Goal: Information Seeking & Learning: Learn about a topic

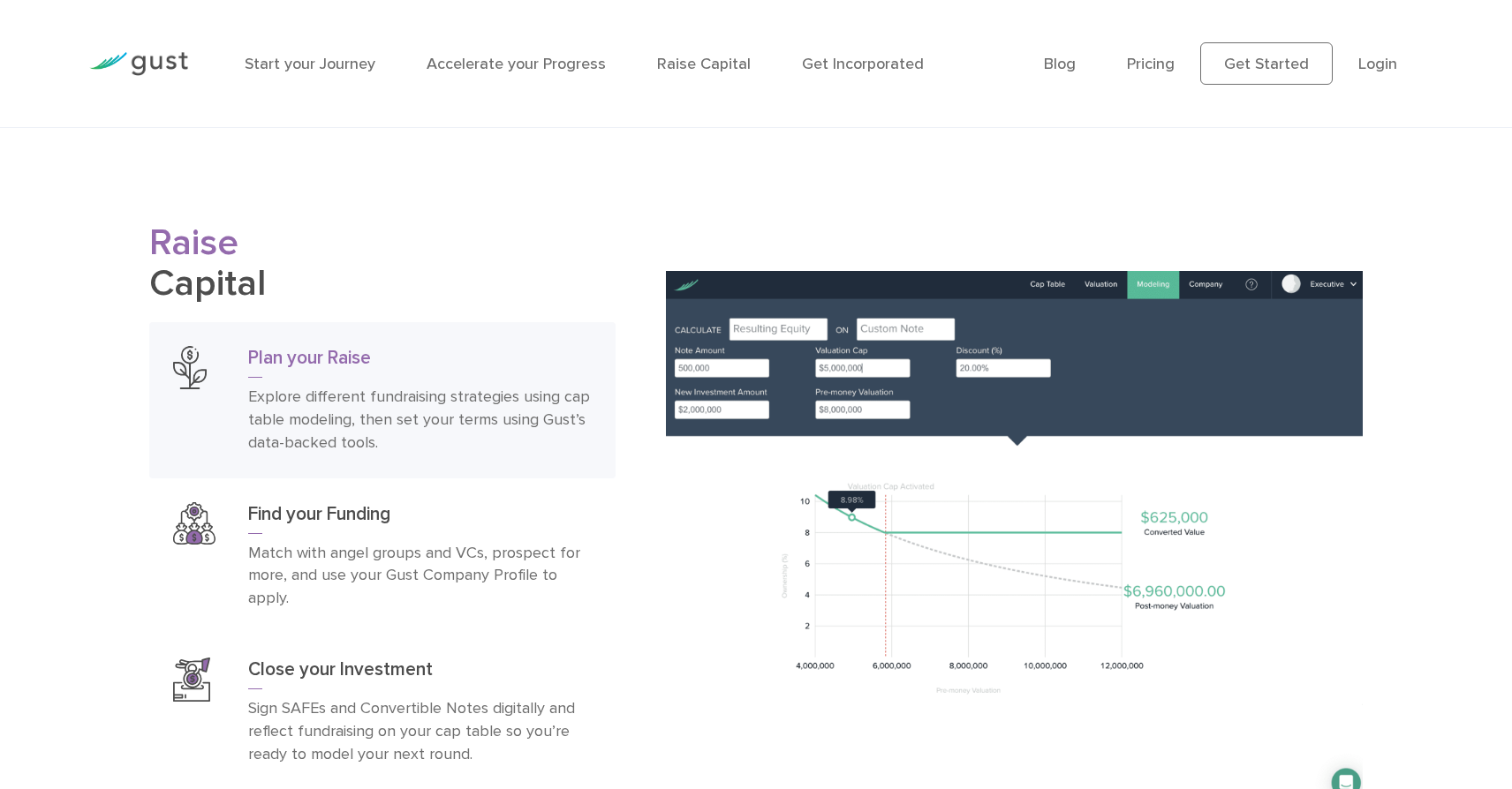
scroll to position [2800, 0]
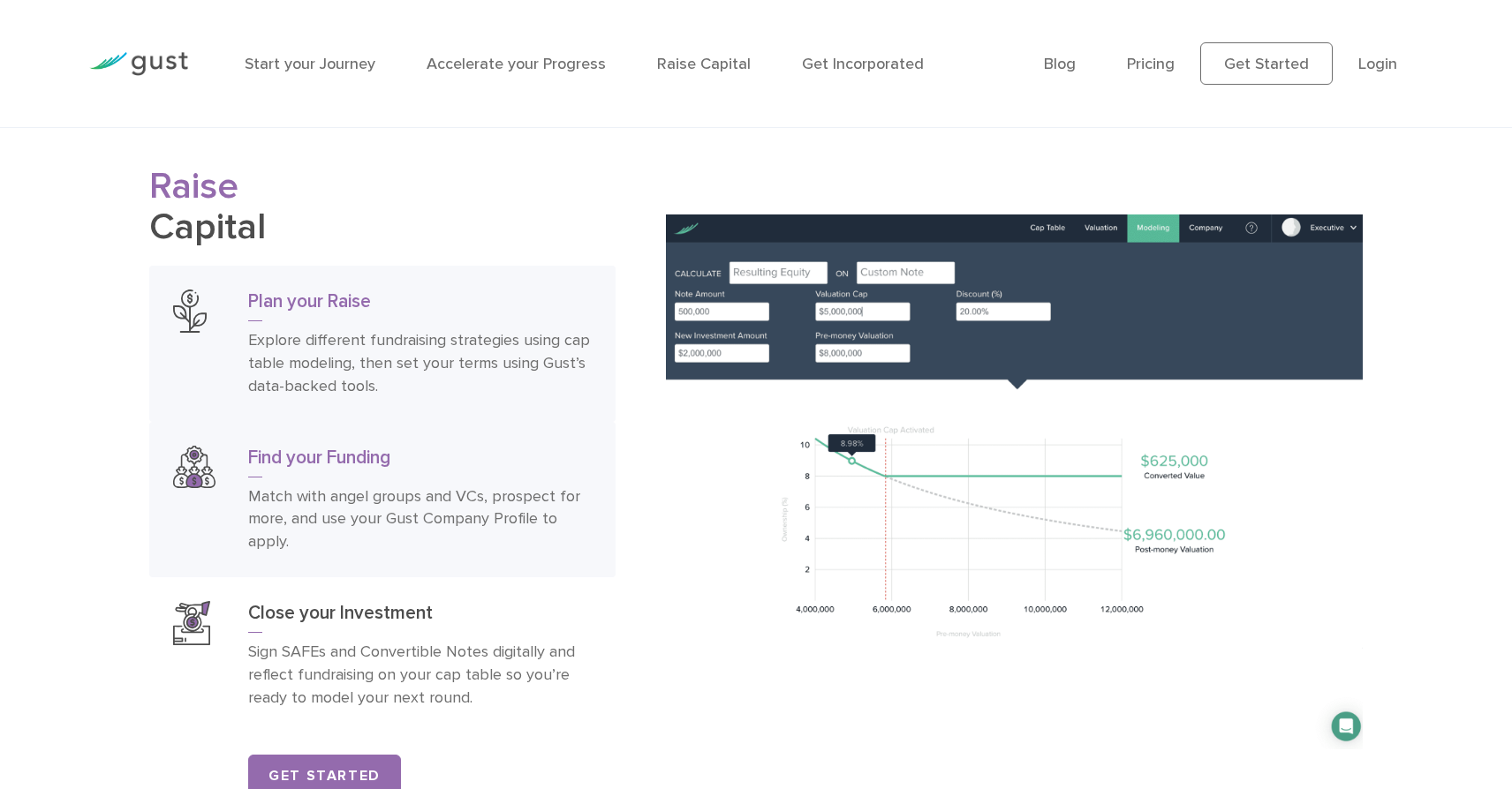
click at [513, 477] on h3 "Find your Funding" at bounding box center [420, 462] width 343 height 32
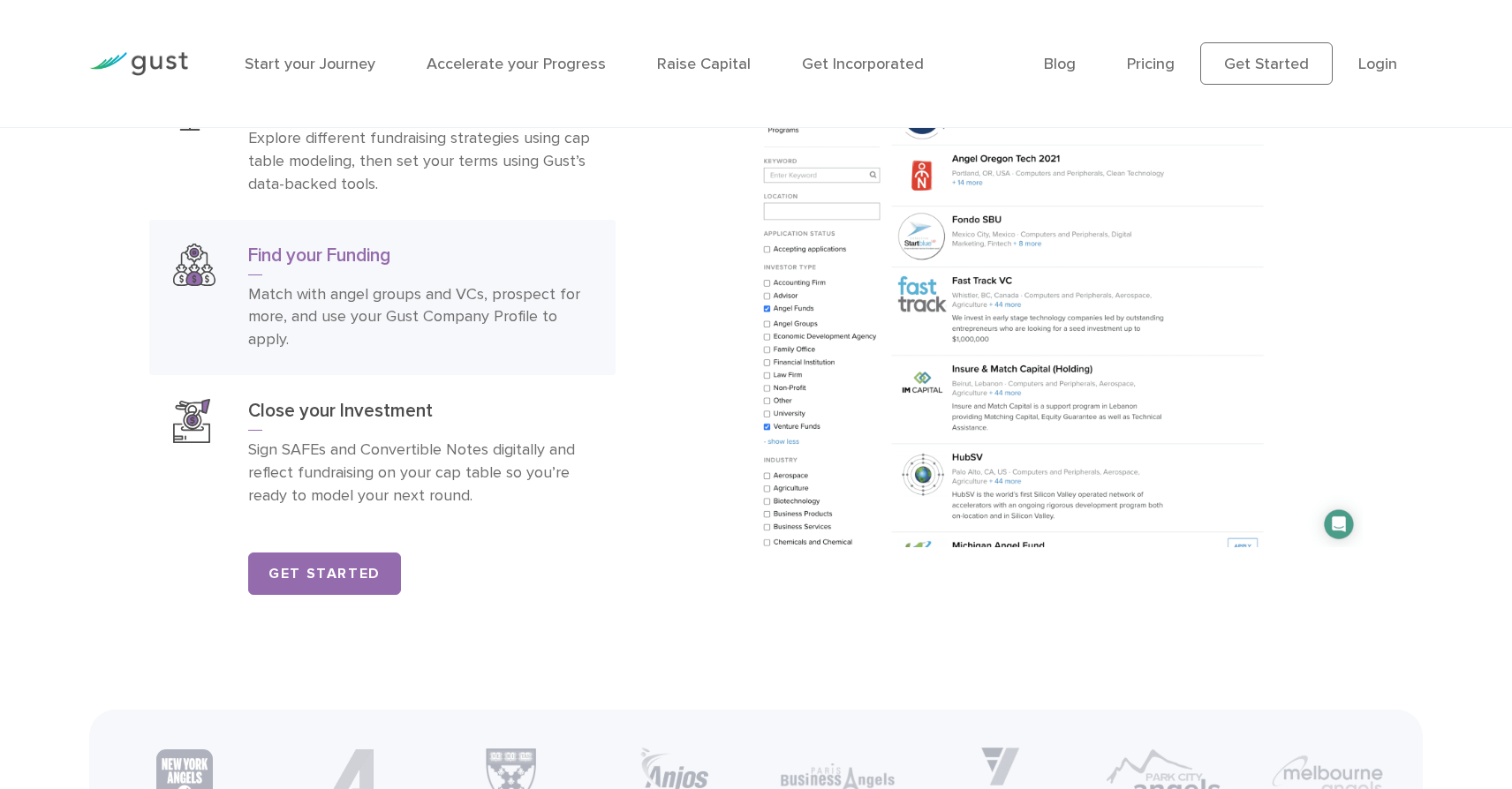
scroll to position [2999, 0]
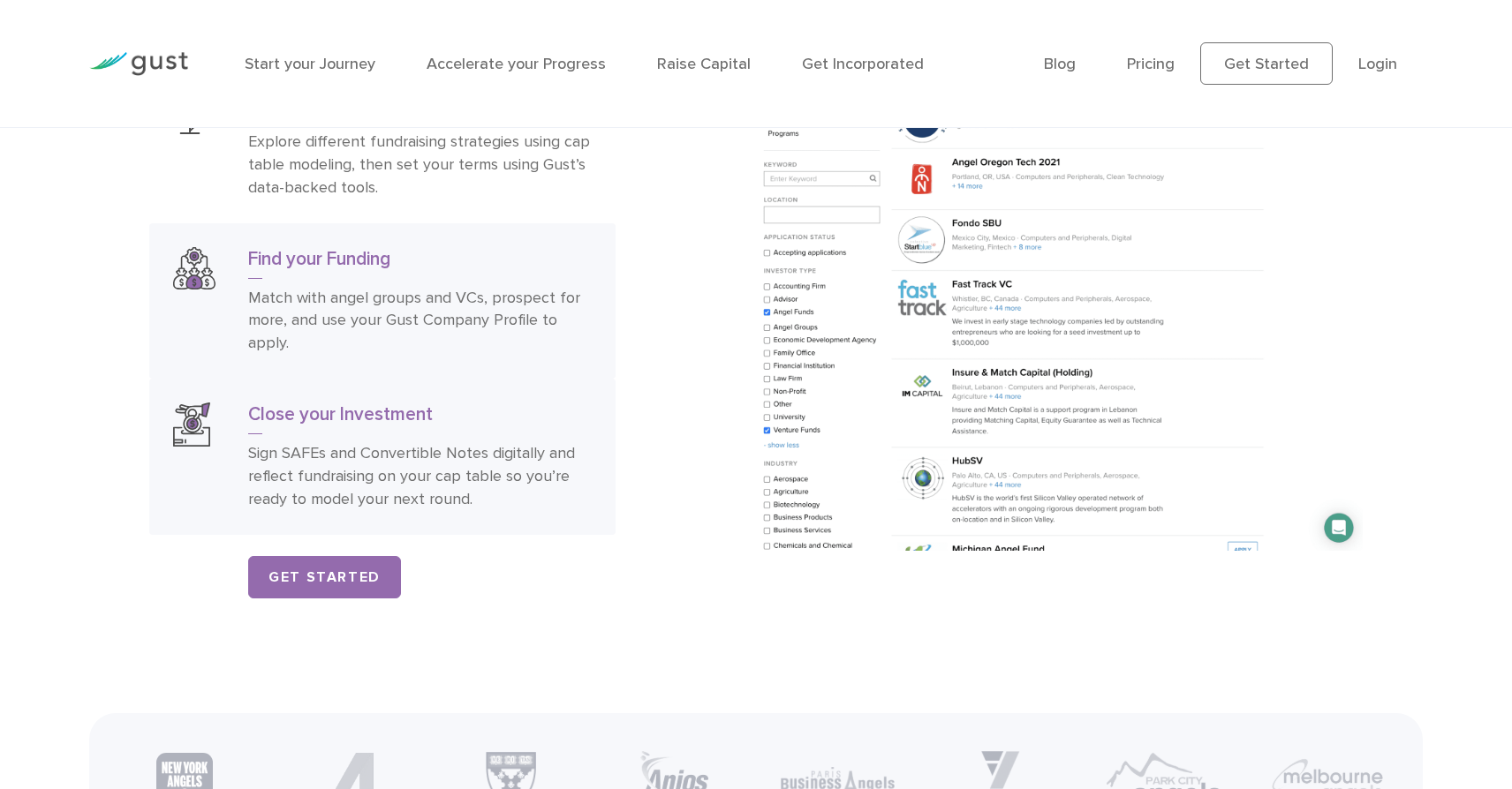
click at [542, 434] on h3 "Close your Investment" at bounding box center [420, 418] width 343 height 32
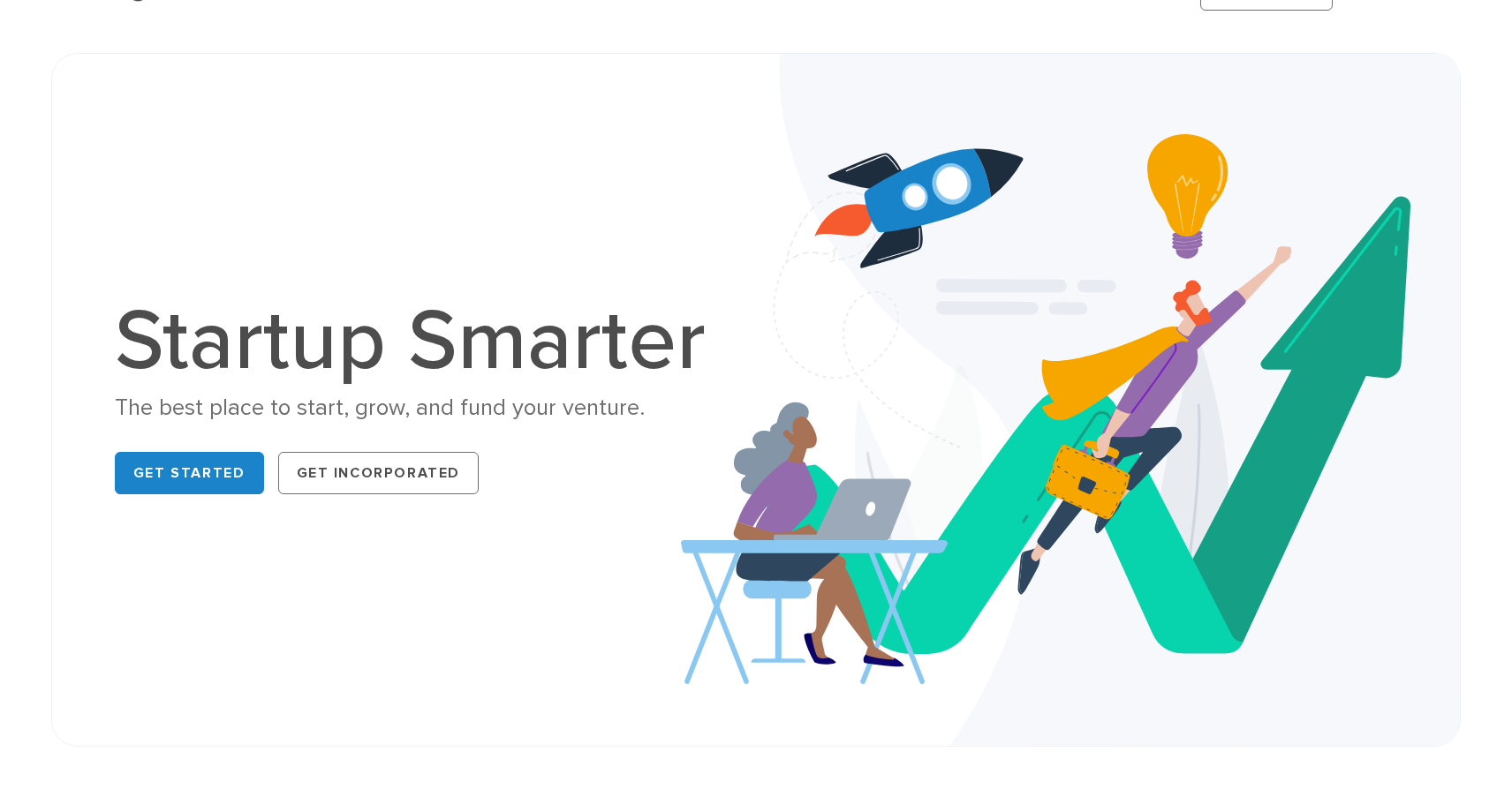
scroll to position [0, 0]
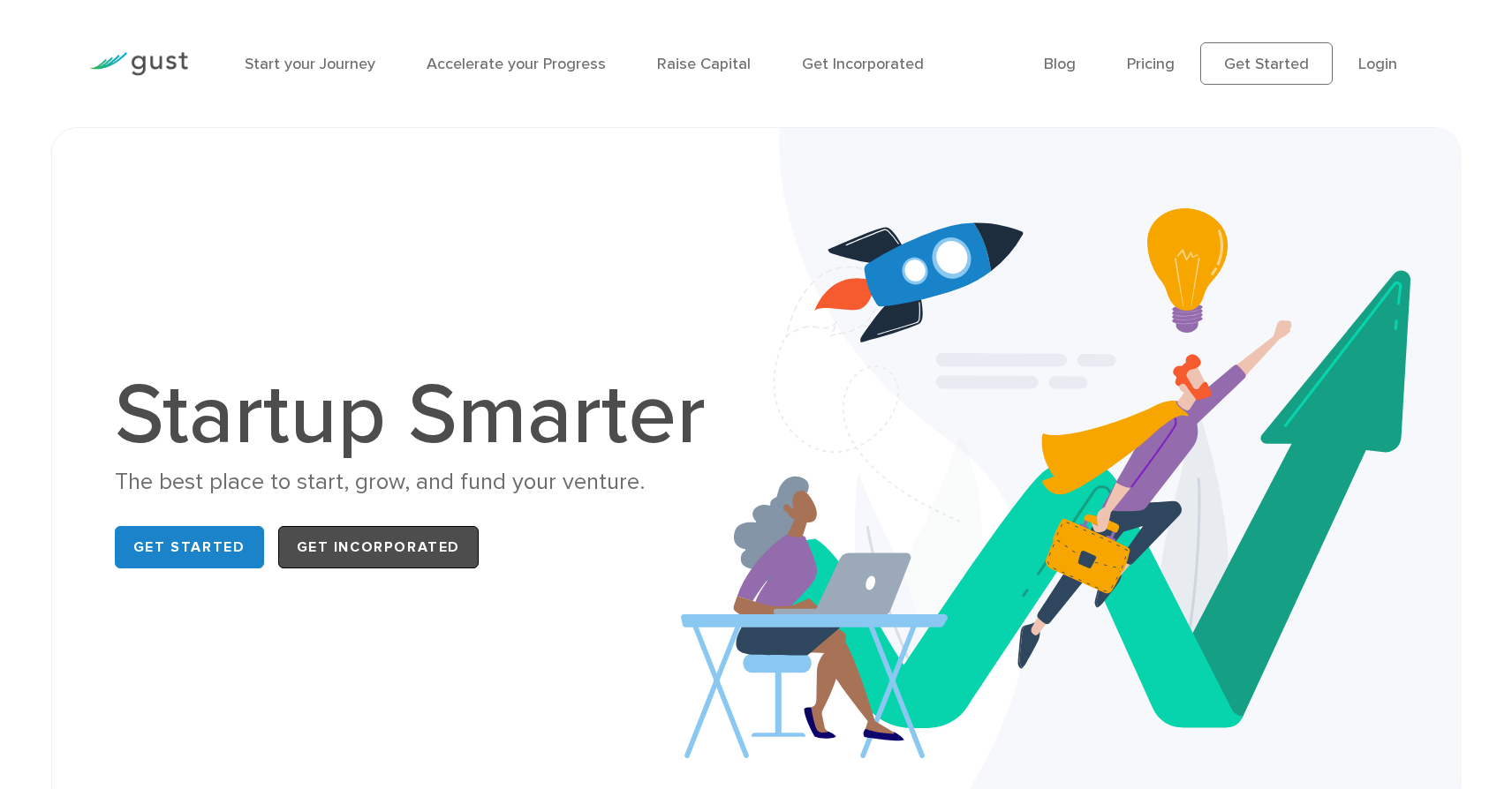
click at [381, 543] on link "Get Incorporated" at bounding box center [379, 547] width 202 height 42
click at [690, 67] on link "Raise Capital" at bounding box center [704, 64] width 94 height 18
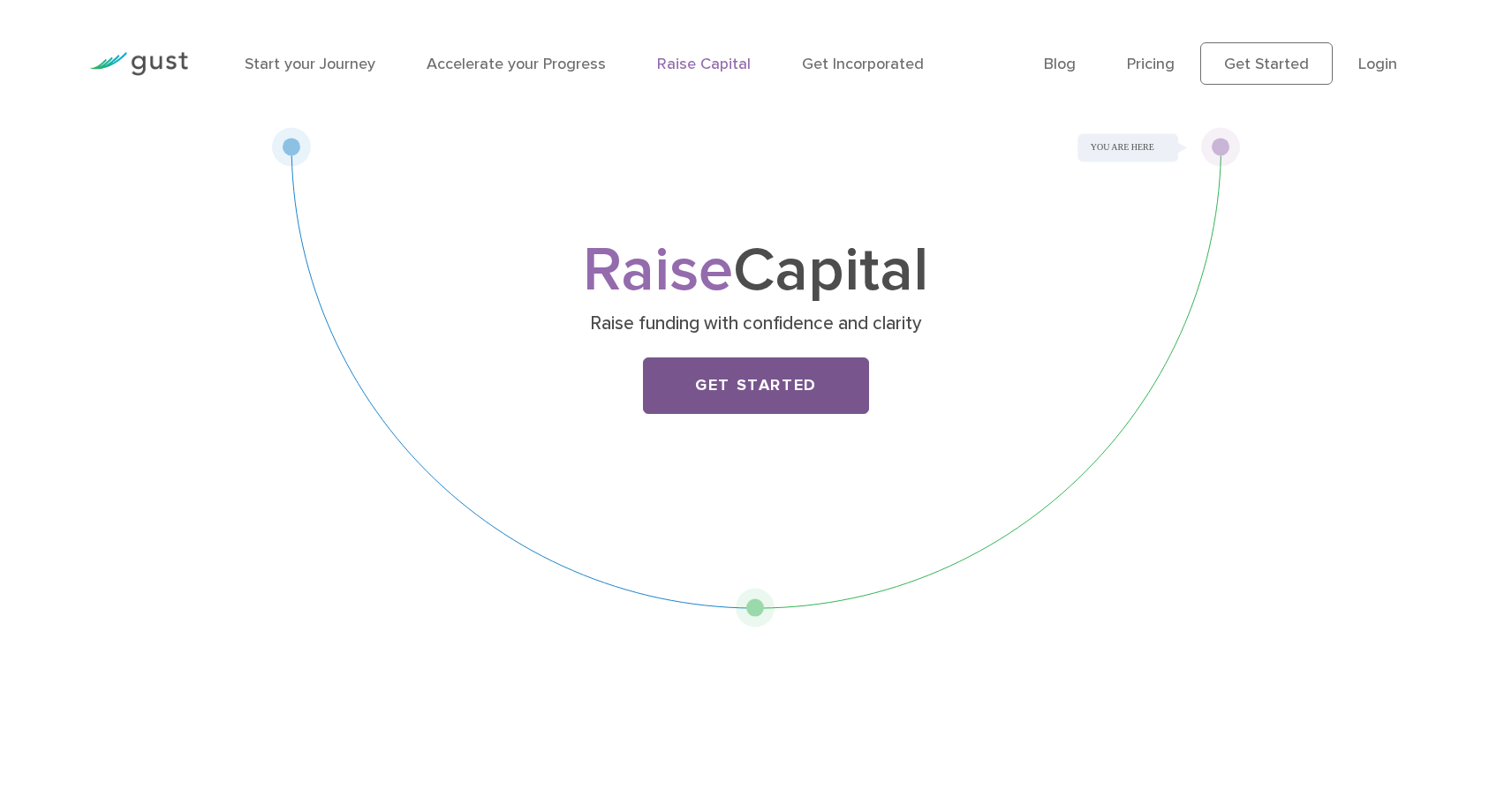
click at [741, 383] on link "Get Started" at bounding box center [756, 386] width 226 height 57
click at [1159, 65] on link "Pricing" at bounding box center [1151, 64] width 47 height 18
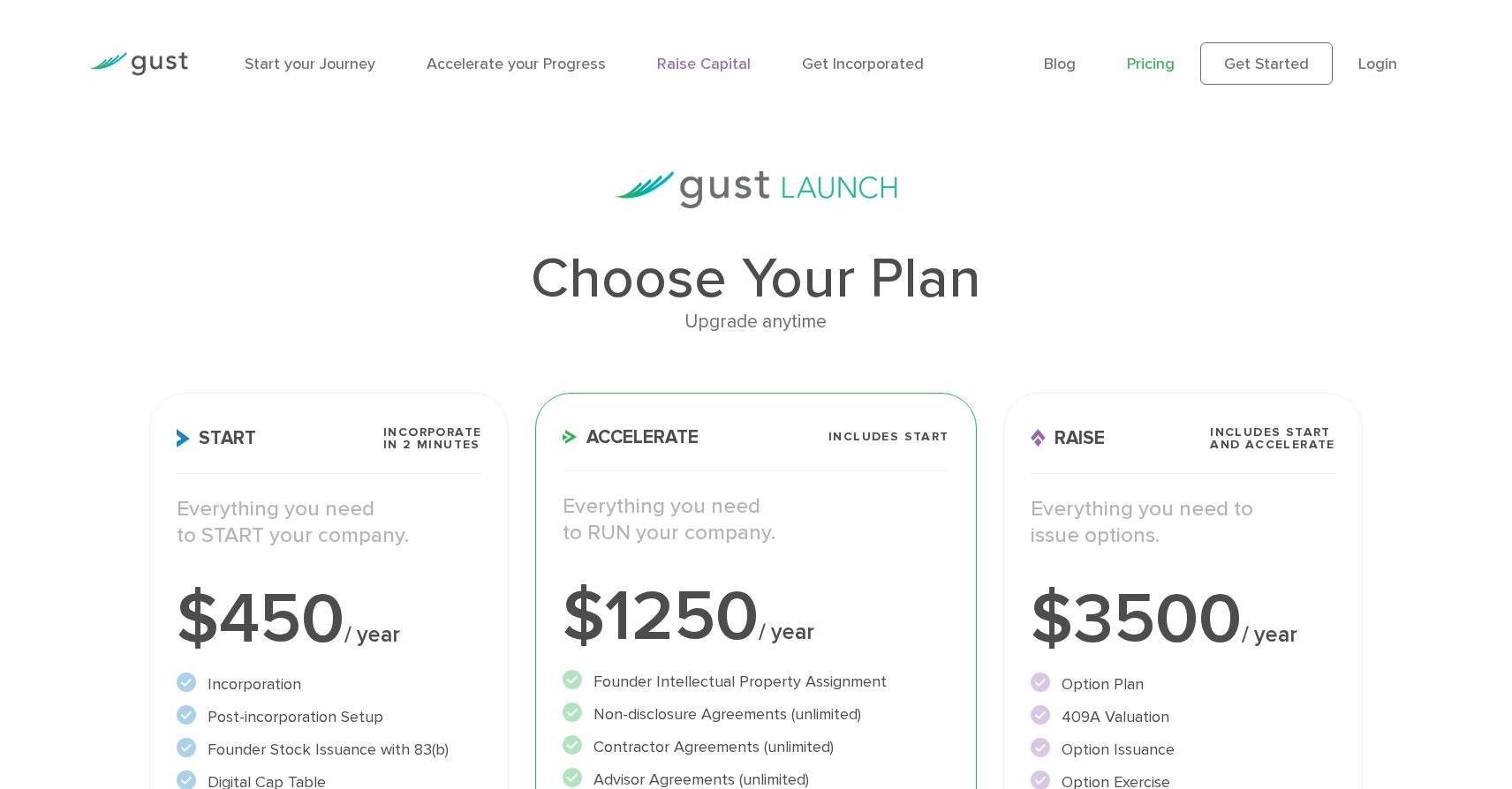
click at [702, 67] on link "Raise Capital" at bounding box center [704, 64] width 94 height 18
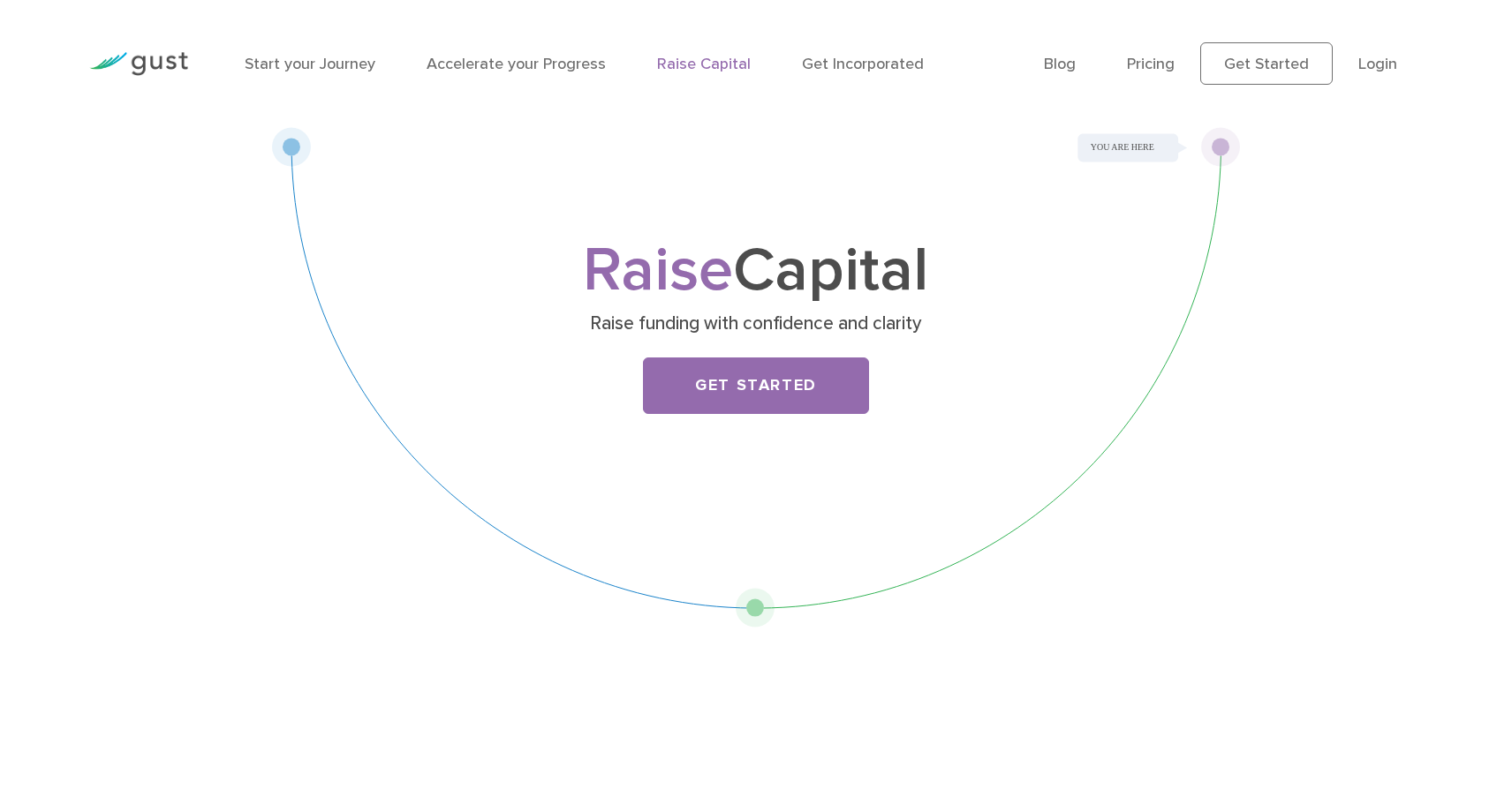
click at [165, 75] on div at bounding box center [138, 63] width 125 height 78
click at [165, 62] on img at bounding box center [139, 64] width 99 height 24
